Goal: Find specific page/section: Find specific page/section

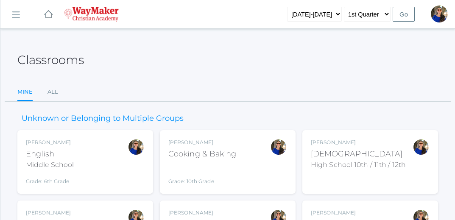
scroll to position [73, 0]
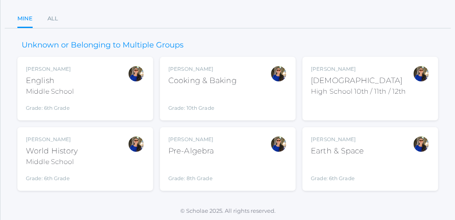
click at [96, 165] on div "Stephanie Todhunter World History Middle School Grade: 6th Grade MSWHISTORY" at bounding box center [85, 159] width 119 height 47
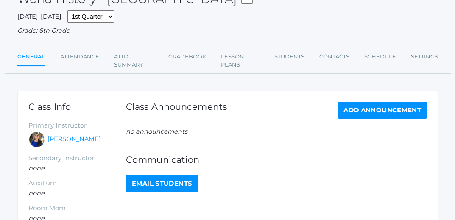
scroll to position [46, 0]
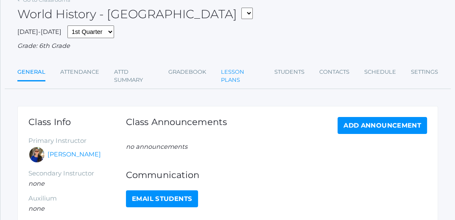
click at [227, 77] on link "Lesson Plans" at bounding box center [240, 76] width 39 height 25
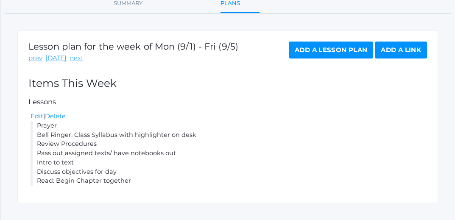
scroll to position [136, 0]
